Goal: Check status: Check status

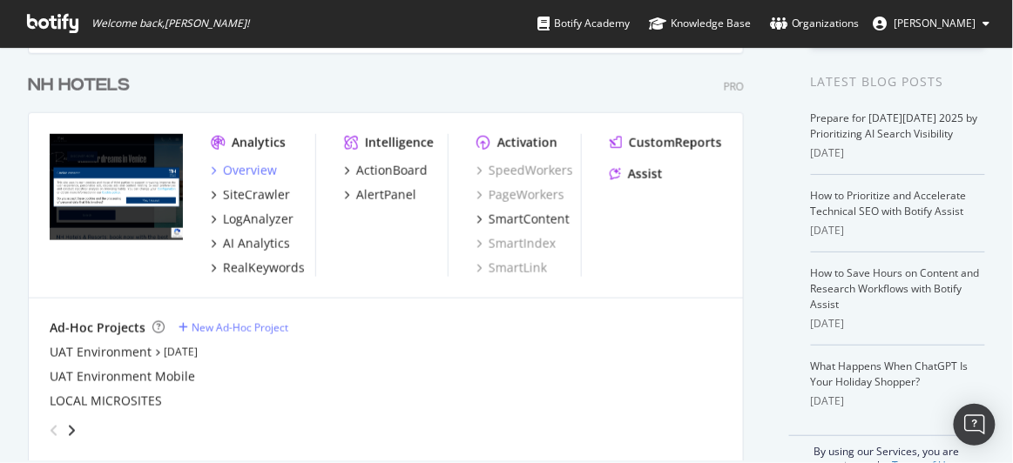
scroll to position [397, 0]
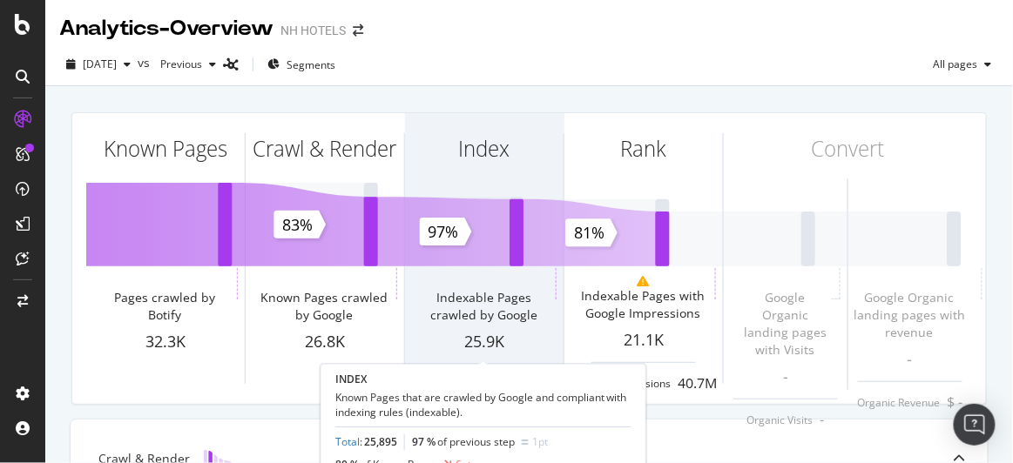
scroll to position [161, 0]
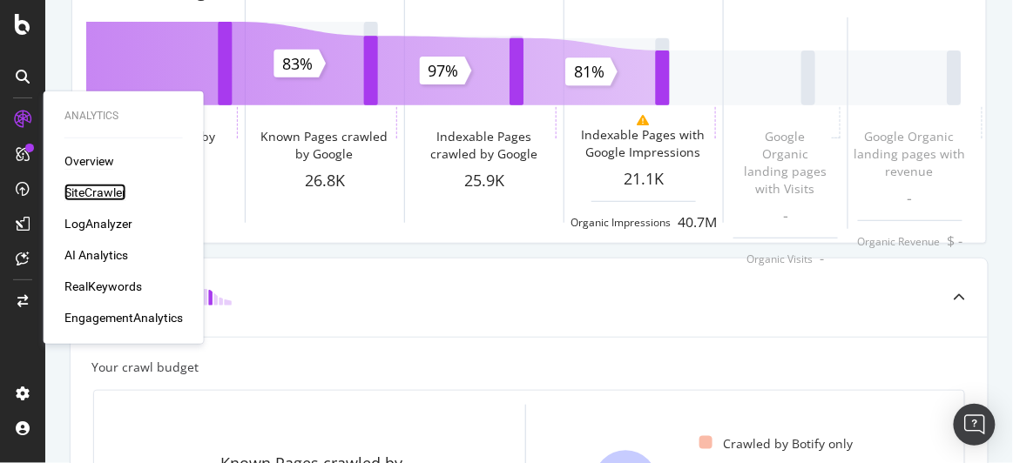
click at [93, 192] on div "SiteCrawler" at bounding box center [95, 192] width 62 height 17
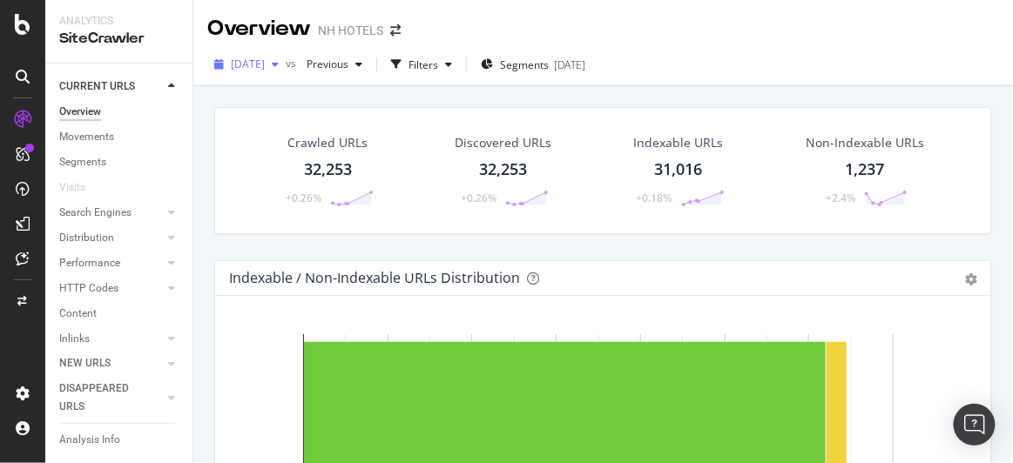
click at [259, 64] on span "2025 Oct. 3rd" at bounding box center [248, 64] width 34 height 15
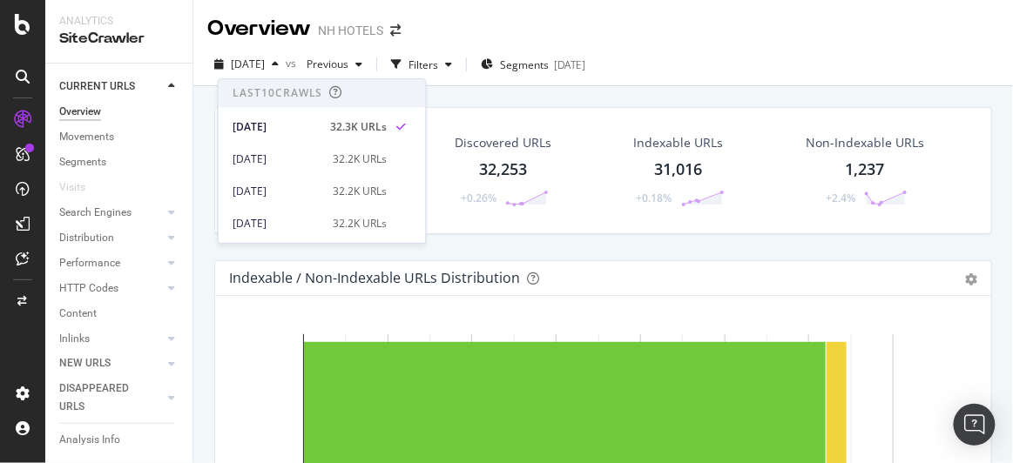
click at [252, 78] on div "Last 10 Crawls 2025 Oct. 3rd 32.3K URLs 2025 Sep. 8th 32.2K URLs 2025 Sep. 6th …" at bounding box center [322, 161] width 209 height 166
click at [748, 226] on div "Crawled URLs 32,253 +0.26% Discovered URLs 32,253 +0.26% Indexable URLs 31,016 …" at bounding box center [603, 170] width 778 height 127
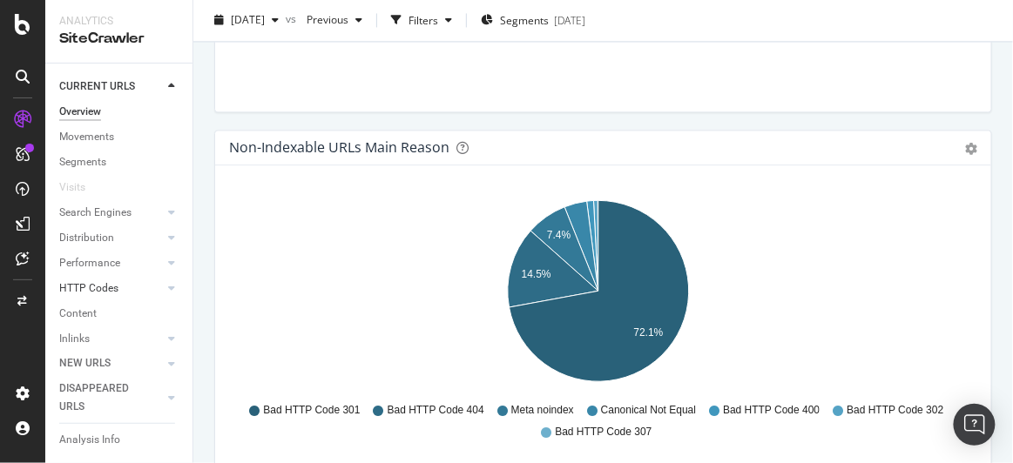
scroll to position [138, 0]
